Goal: Task Accomplishment & Management: Manage account settings

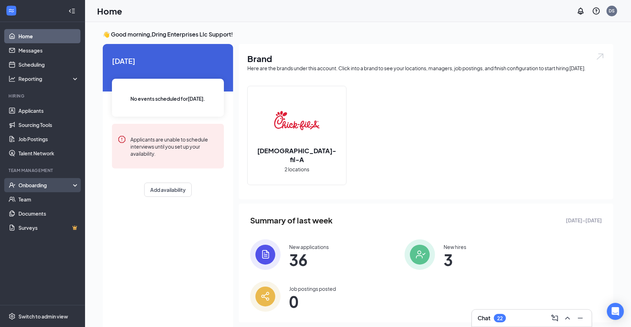
click at [62, 179] on div "Onboarding" at bounding box center [42, 185] width 85 height 14
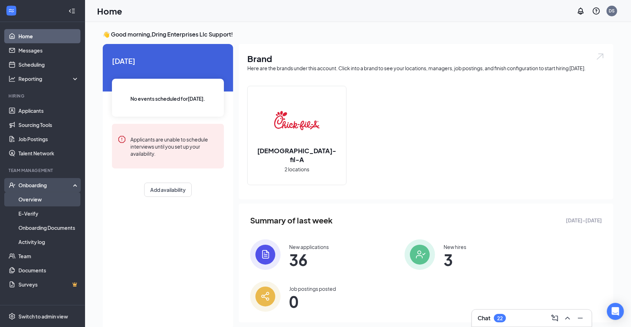
click at [57, 199] on link "Overview" at bounding box center [48, 199] width 61 height 14
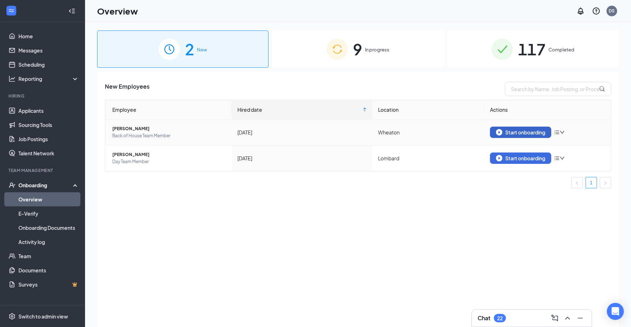
click at [495, 127] on button "Start onboarding" at bounding box center [520, 131] width 61 height 11
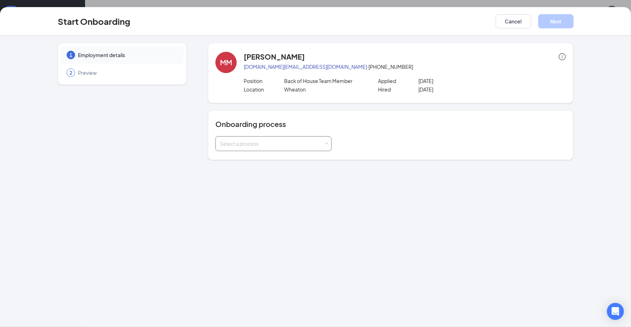
click at [282, 147] on div "Select a process" at bounding box center [273, 143] width 107 height 14
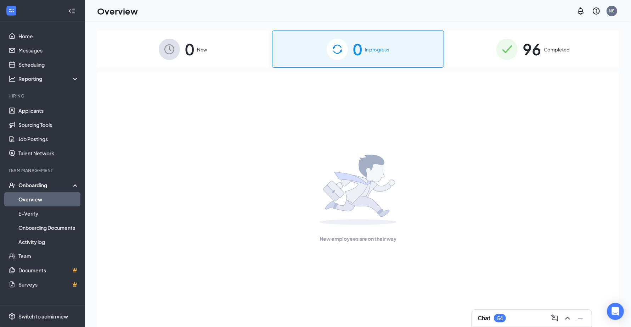
click at [498, 49] on img at bounding box center [506, 49] width 21 height 21
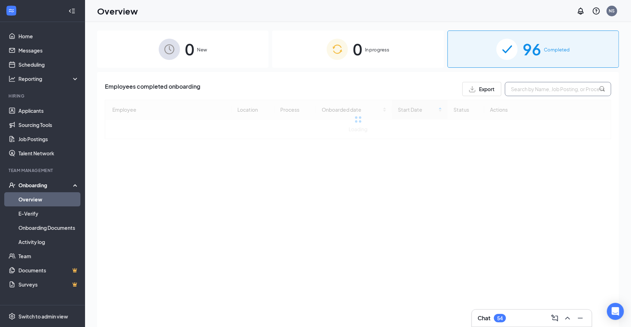
click at [518, 84] on input "text" at bounding box center [558, 89] width 106 height 14
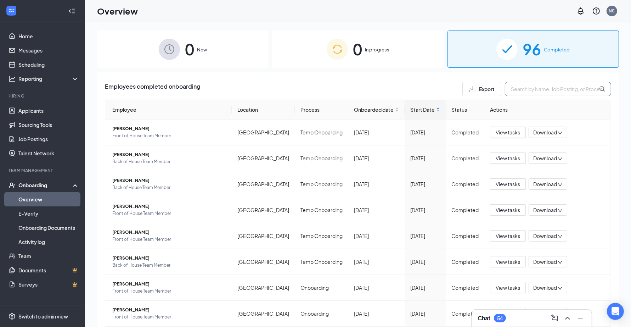
paste input "Carlayshia"
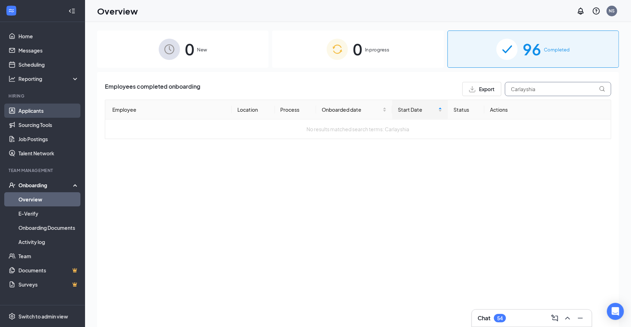
type input "Carlayshia"
click at [64, 109] on link "Applicants" at bounding box center [48, 110] width 61 height 14
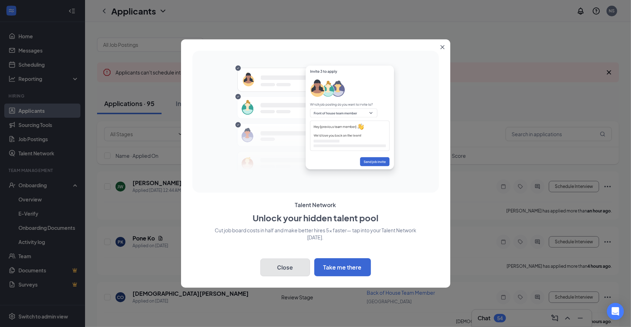
click at [286, 261] on button "Close" at bounding box center [285, 267] width 50 height 18
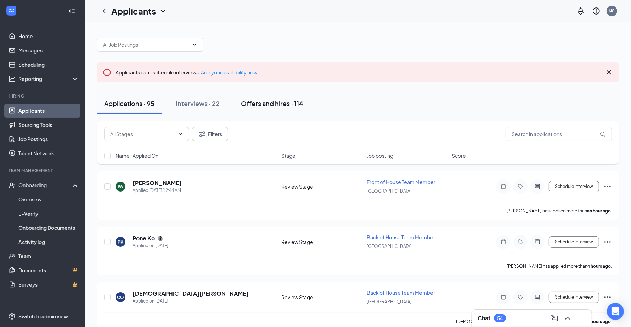
click at [267, 99] on div "Offers and hires · 114" at bounding box center [272, 103] width 62 height 9
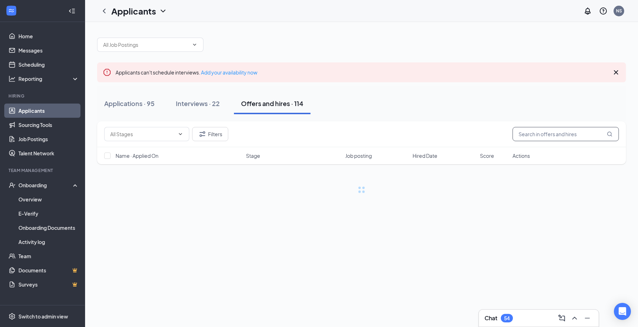
click at [542, 136] on input "text" at bounding box center [565, 134] width 106 height 14
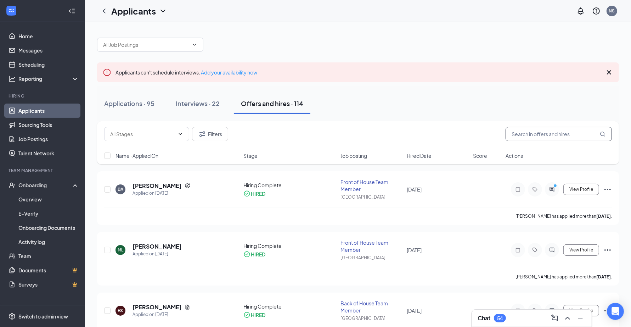
paste input "Carlayshia"
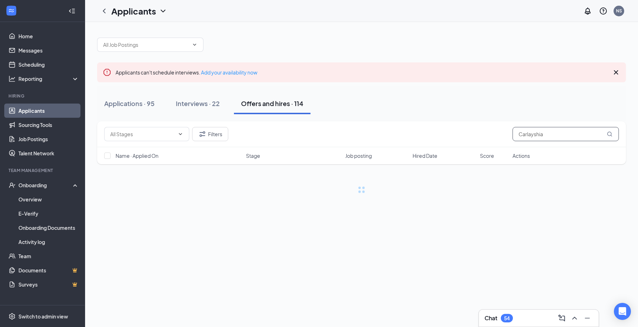
type input "Carlayshia"
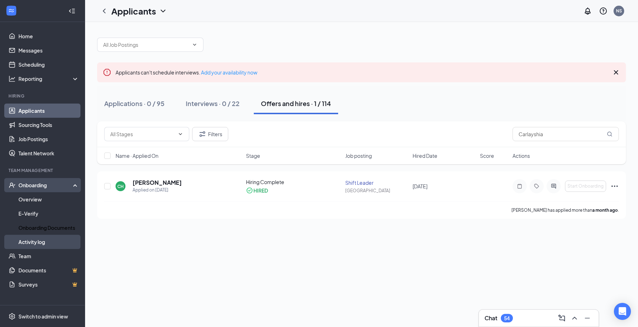
click at [50, 243] on link "Activity log" at bounding box center [48, 241] width 61 height 14
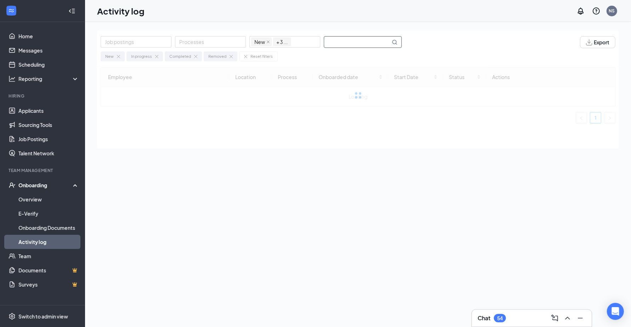
click at [348, 46] on input "text" at bounding box center [357, 41] width 66 height 11
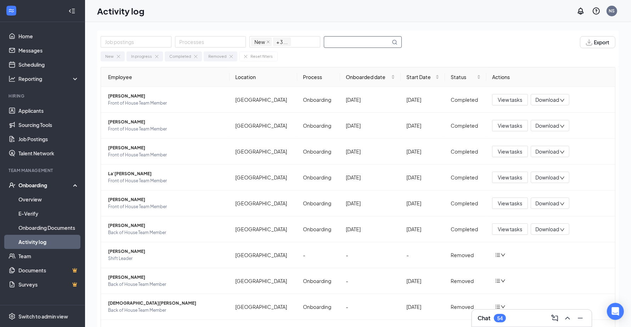
type input "Carlayshia"
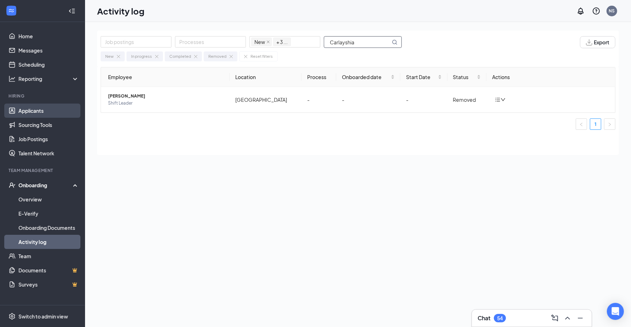
click at [45, 109] on link "Applicants" at bounding box center [48, 110] width 61 height 14
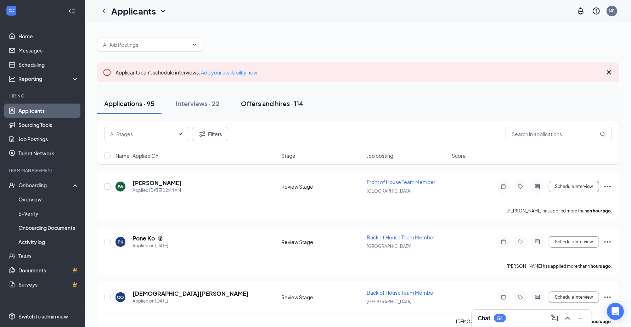
click at [289, 68] on div "Applicants can't schedule interviews. Add your availability now" at bounding box center [358, 72] width 522 height 20
click at [289, 99] on div "Offers and hires · 114" at bounding box center [272, 103] width 62 height 9
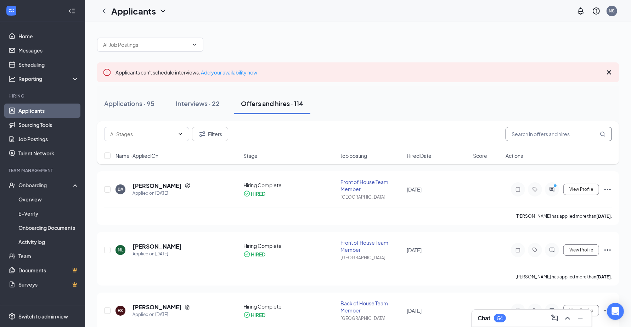
click at [531, 134] on input "text" at bounding box center [558, 134] width 106 height 14
paste input "Carlayshia"
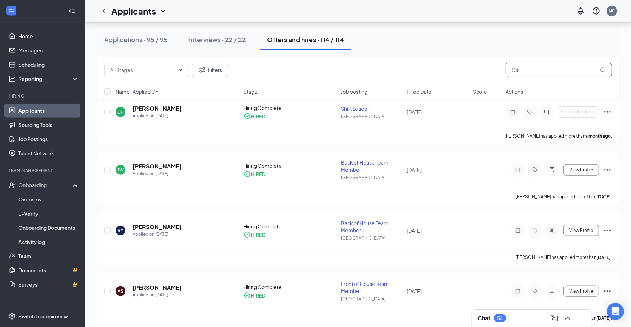
scroll to position [624, 0]
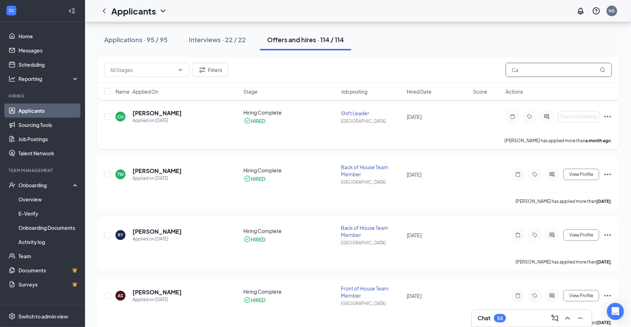
type input "Ca"
click at [610, 116] on icon "Ellipses" at bounding box center [607, 116] width 6 height 1
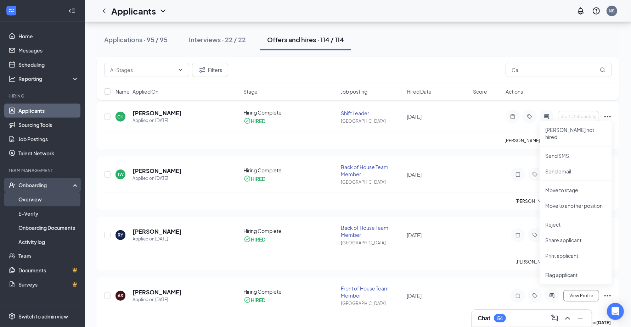
click at [54, 202] on link "Overview" at bounding box center [48, 199] width 61 height 14
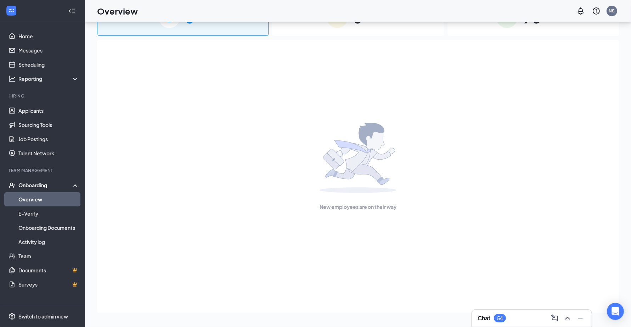
scroll to position [32, 0]
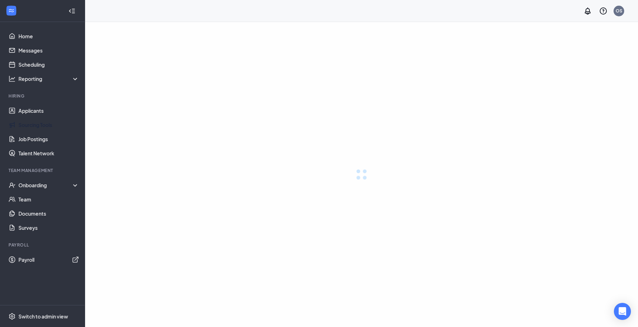
click at [38, 140] on link "Job Postings" at bounding box center [48, 139] width 61 height 14
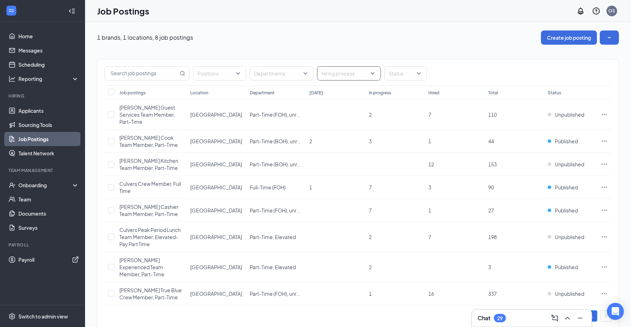
click at [331, 72] on div at bounding box center [345, 73] width 53 height 11
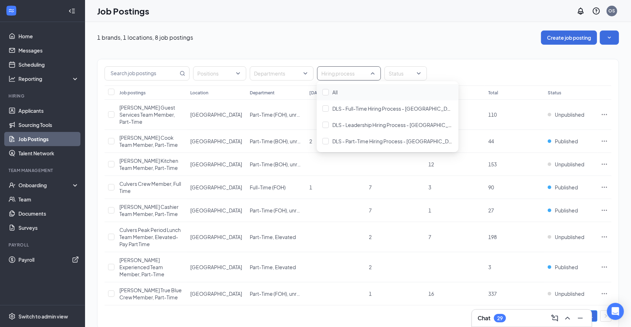
paste input "DLS - Part-Time Hiring Process - Owensboro"
type input "DLS - Part-Time Hiring Process - Owensboro"
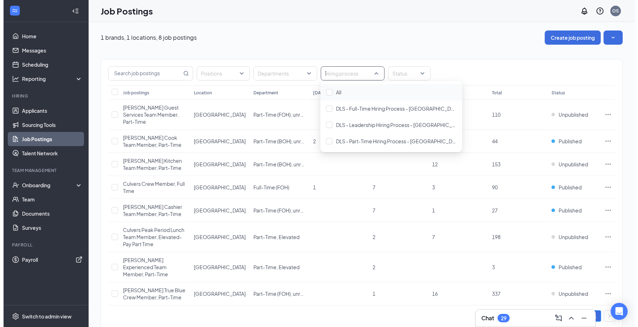
scroll to position [0, 61]
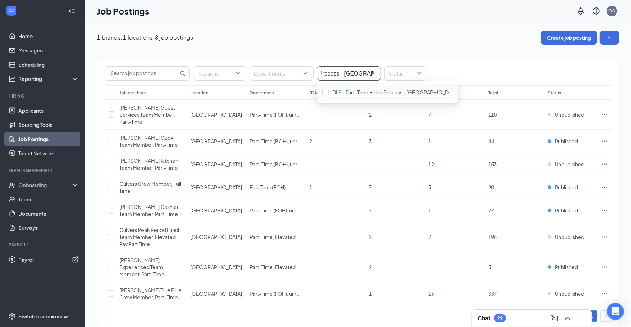
click at [351, 87] on div "DLS - Part-Time Hiring Process - Owensboro" at bounding box center [388, 92] width 142 height 16
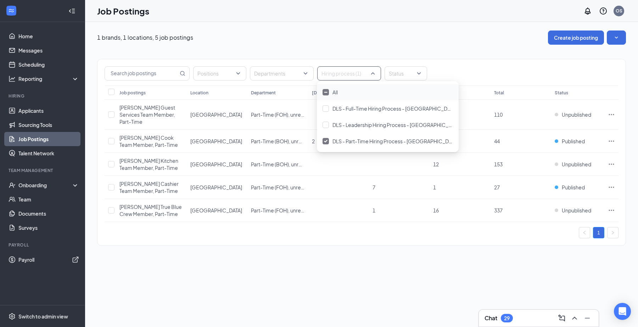
click at [446, 39] on div "1 brands, 1 locations, 5 job postings Create job posting" at bounding box center [361, 37] width 528 height 14
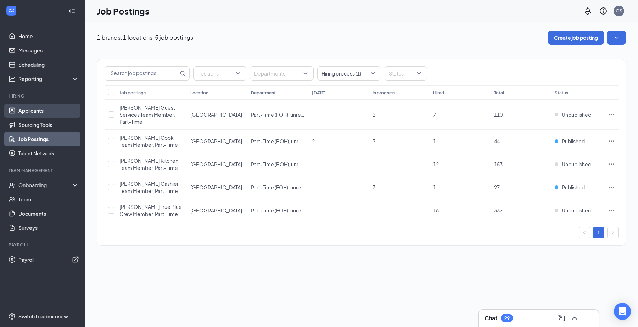
click at [50, 113] on link "Applicants" at bounding box center [48, 110] width 61 height 14
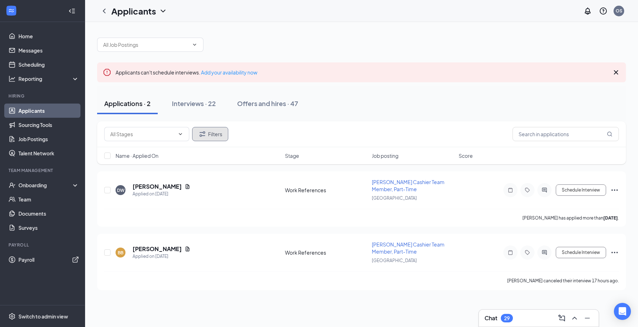
click at [205, 134] on icon "Filter" at bounding box center [202, 134] width 9 height 9
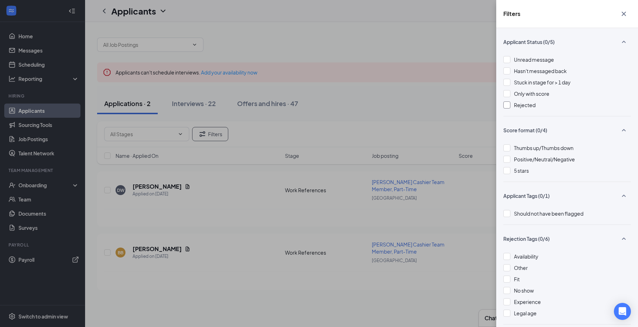
click at [521, 104] on span "Rejected" at bounding box center [525, 105] width 22 height 6
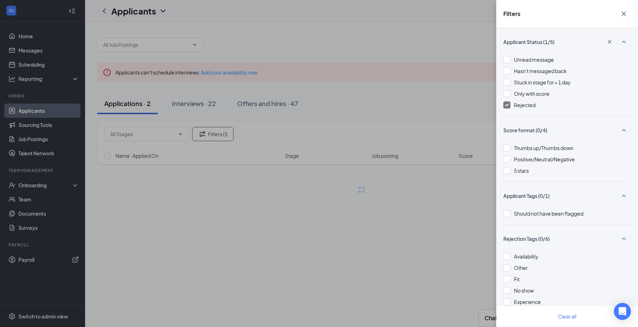
click at [415, 81] on div "Filters Applicant Status (1/5) Unread message Hasn't messaged back Stuck in sta…" at bounding box center [319, 163] width 638 height 327
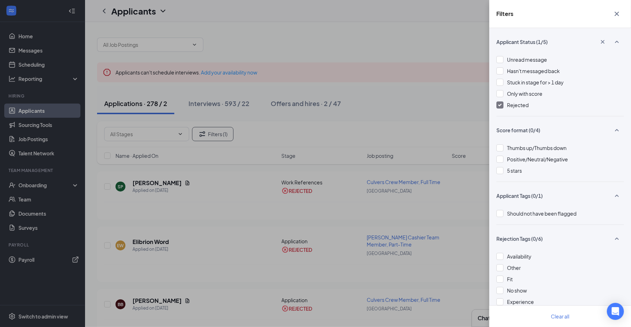
click at [167, 129] on div "Filters Applicant Status (1/5) Unread message Hasn't messaged back Stuck in sta…" at bounding box center [315, 163] width 631 height 327
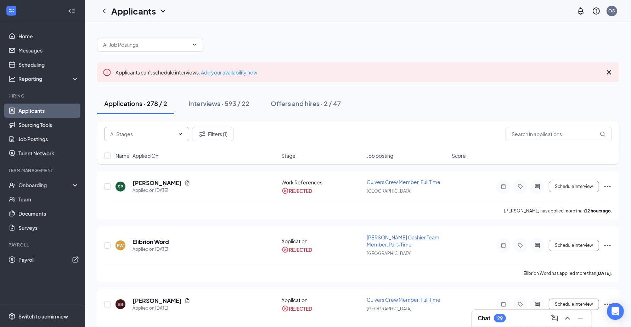
click at [166, 130] on input "text" at bounding box center [142, 134] width 64 height 8
click at [163, 147] on div "Work References (2)" at bounding box center [146, 150] width 74 height 8
type input "Work References (2)"
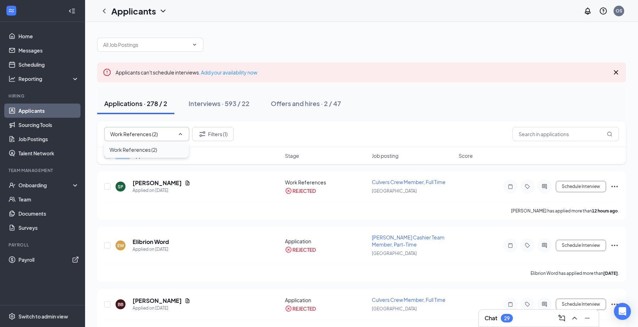
click at [163, 147] on div "Name · Applied On Stage Job posting Score" at bounding box center [361, 155] width 528 height 17
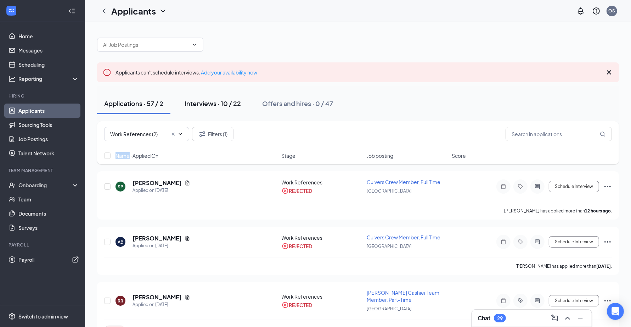
click at [214, 109] on button "Interviews · 10 / 22" at bounding box center [212, 103] width 70 height 21
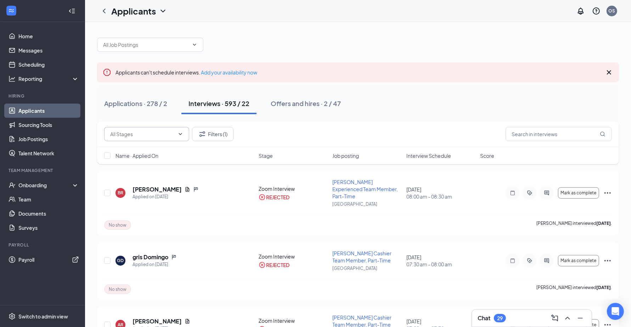
click at [162, 132] on input "text" at bounding box center [142, 134] width 64 height 8
click at [163, 107] on button "Applications · 278 / 2" at bounding box center [135, 103] width 77 height 21
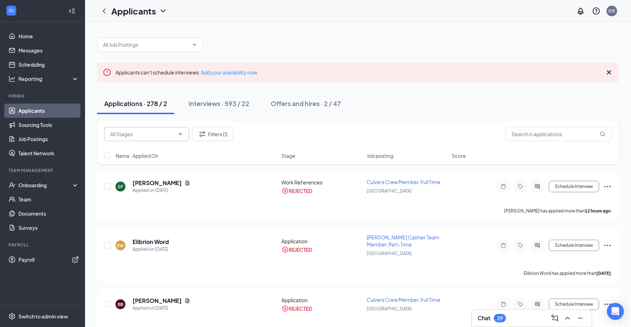
click at [163, 133] on input "text" at bounding box center [142, 134] width 64 height 8
click at [159, 147] on div "Work References (2)" at bounding box center [146, 150] width 74 height 8
type input "Work References (2)"
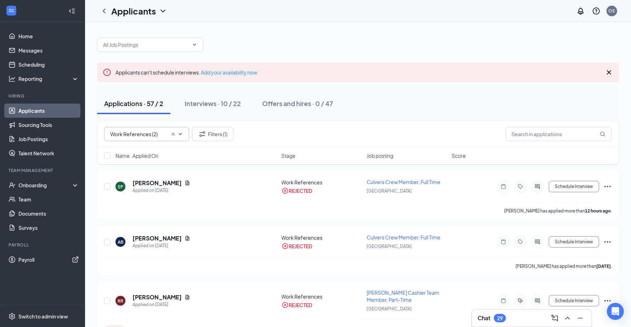
click at [174, 133] on icon "Cross" at bounding box center [173, 133] width 3 height 3
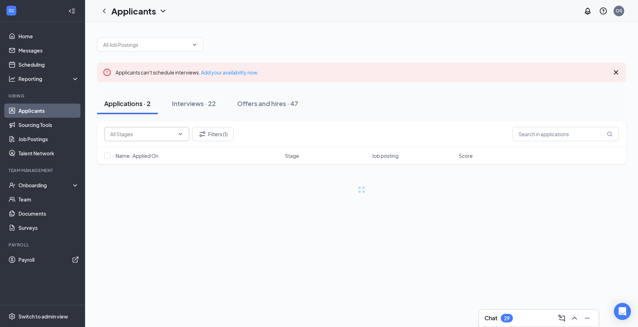
click at [175, 133] on input "text" at bounding box center [142, 134] width 64 height 8
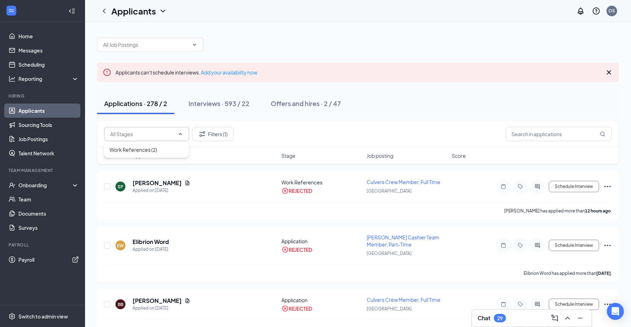
click at [322, 124] on div "Filters (1)" at bounding box center [358, 134] width 522 height 26
